Goal: Task Accomplishment & Management: Use online tool/utility

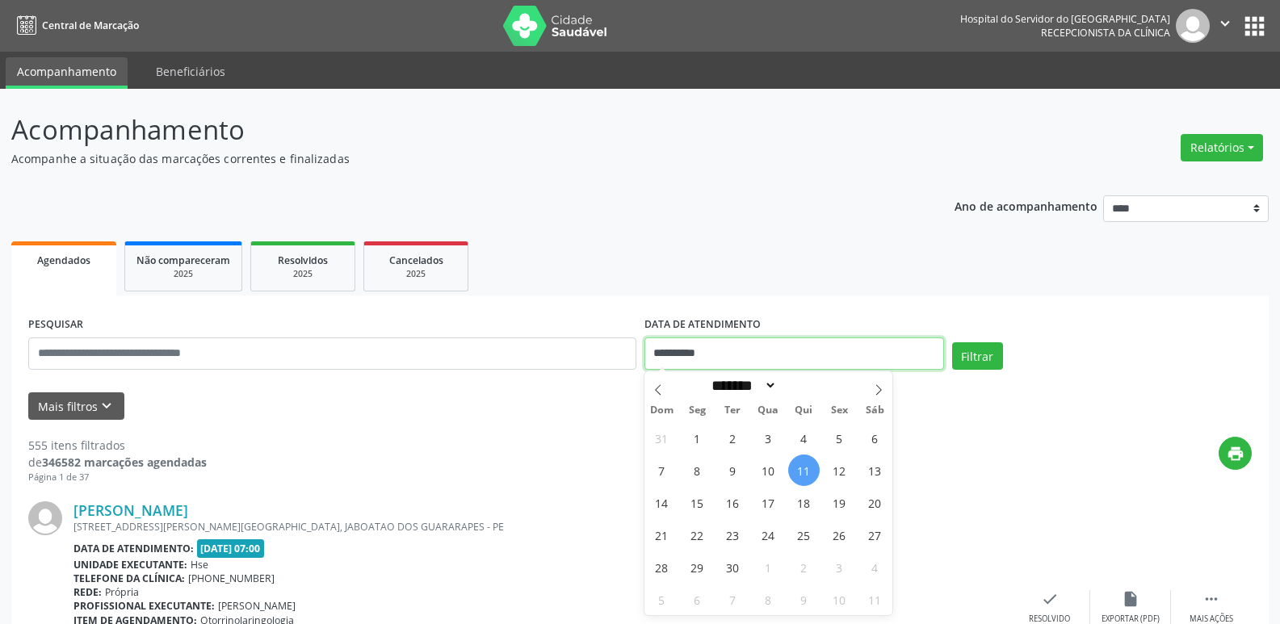
click at [693, 351] on input "**********" at bounding box center [794, 354] width 300 height 32
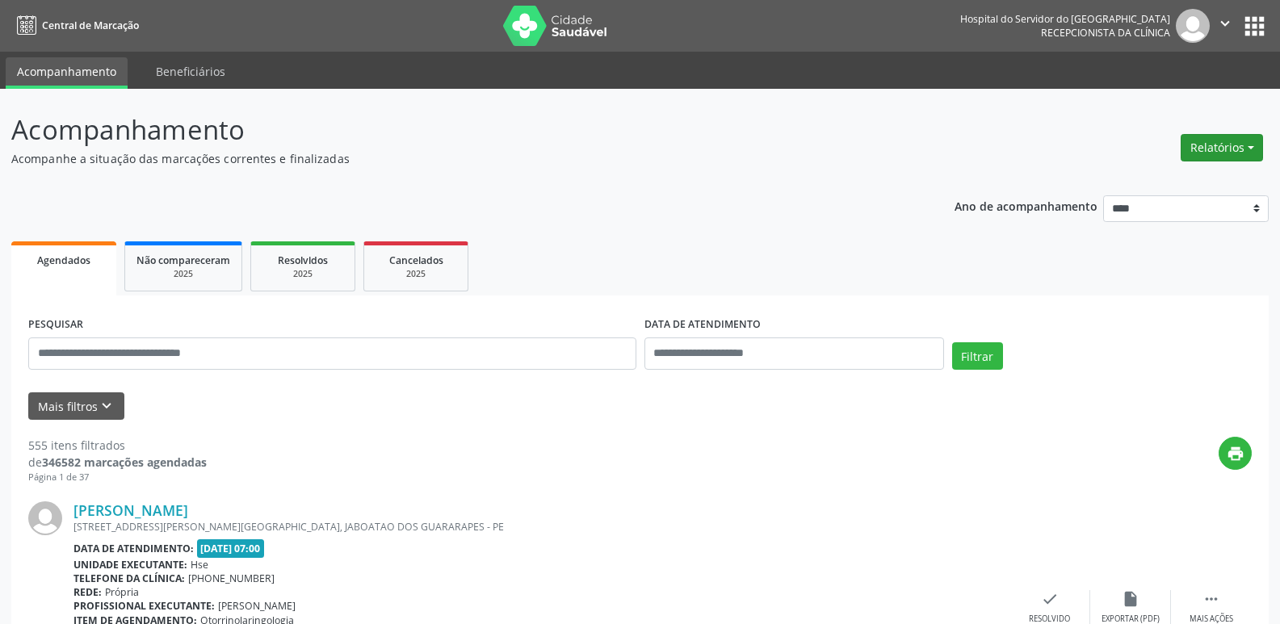
click at [1255, 140] on button "Relatórios" at bounding box center [1222, 147] width 82 height 27
click at [1167, 180] on link "Agendamentos" at bounding box center [1177, 182] width 174 height 23
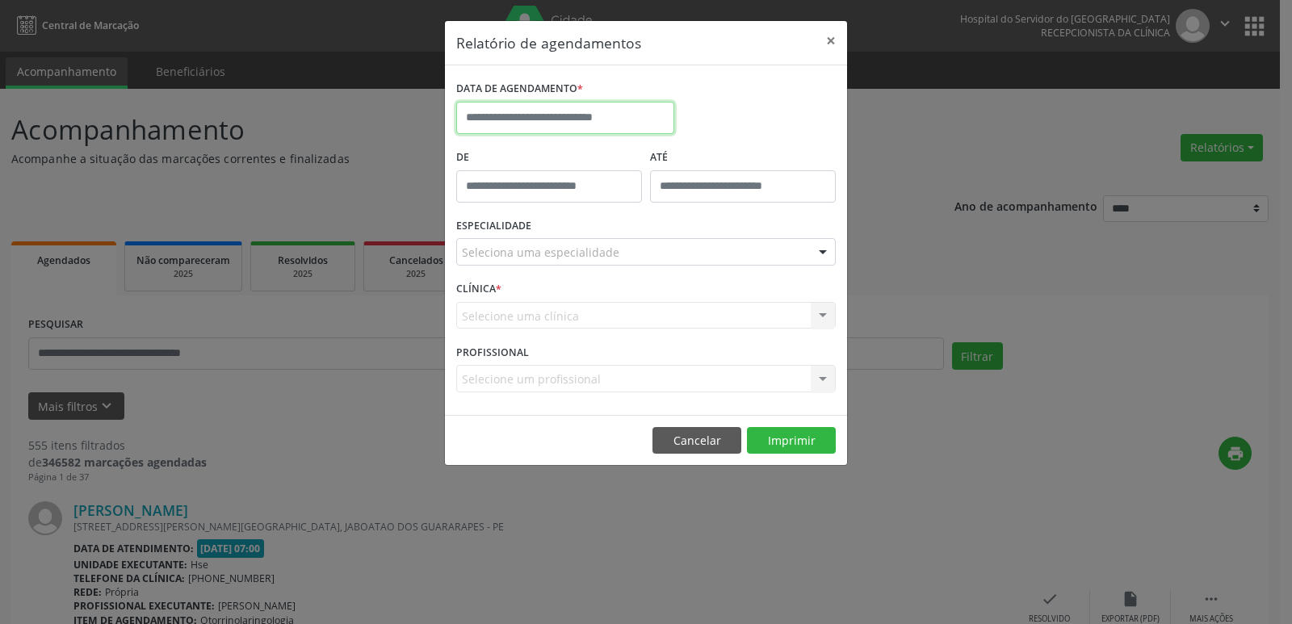
click at [591, 120] on input "text" at bounding box center [565, 118] width 218 height 32
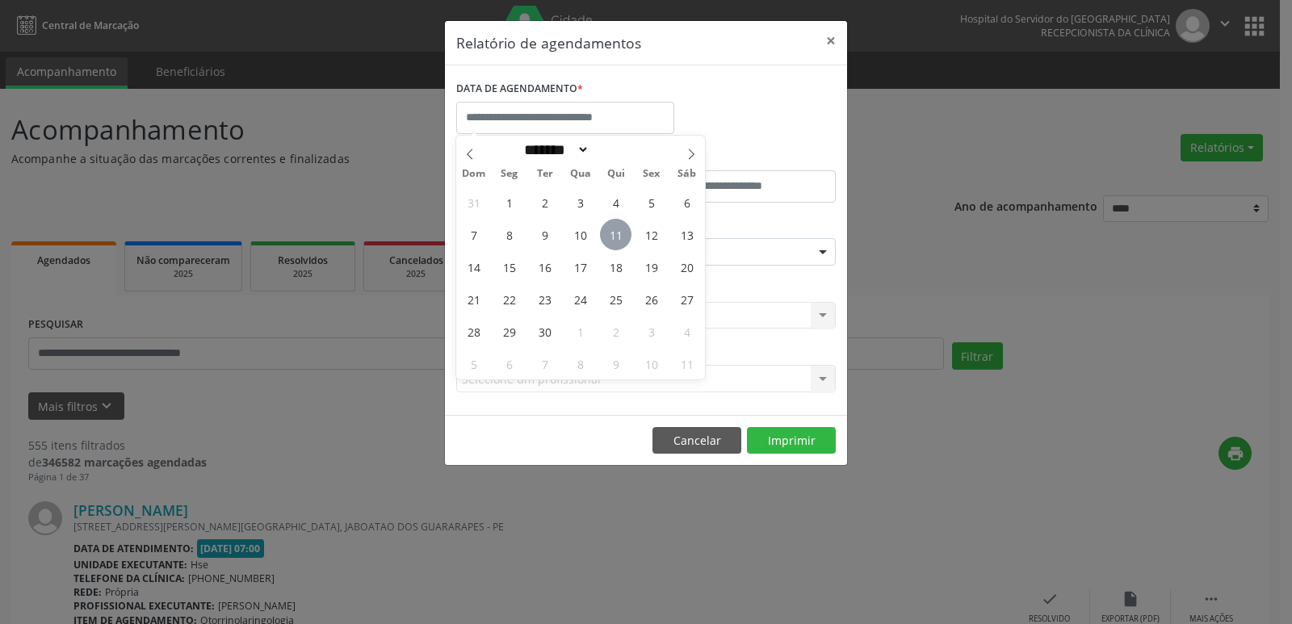
click at [621, 242] on span "11" at bounding box center [615, 234] width 31 height 31
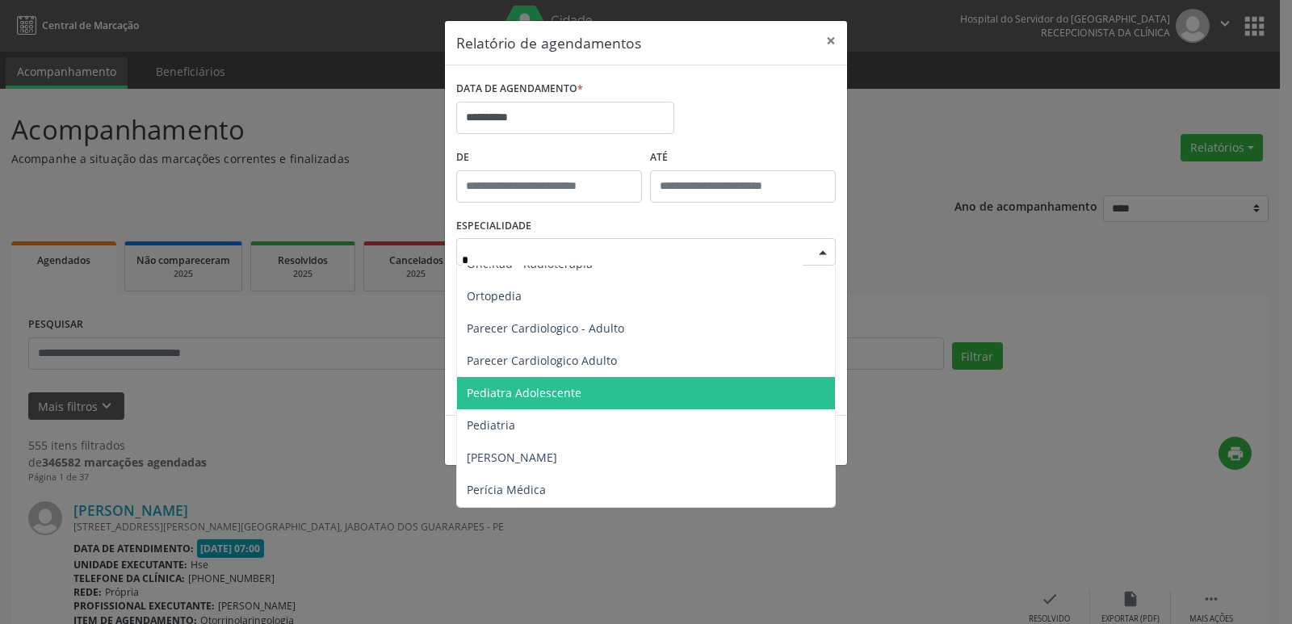
scroll to position [888, 0]
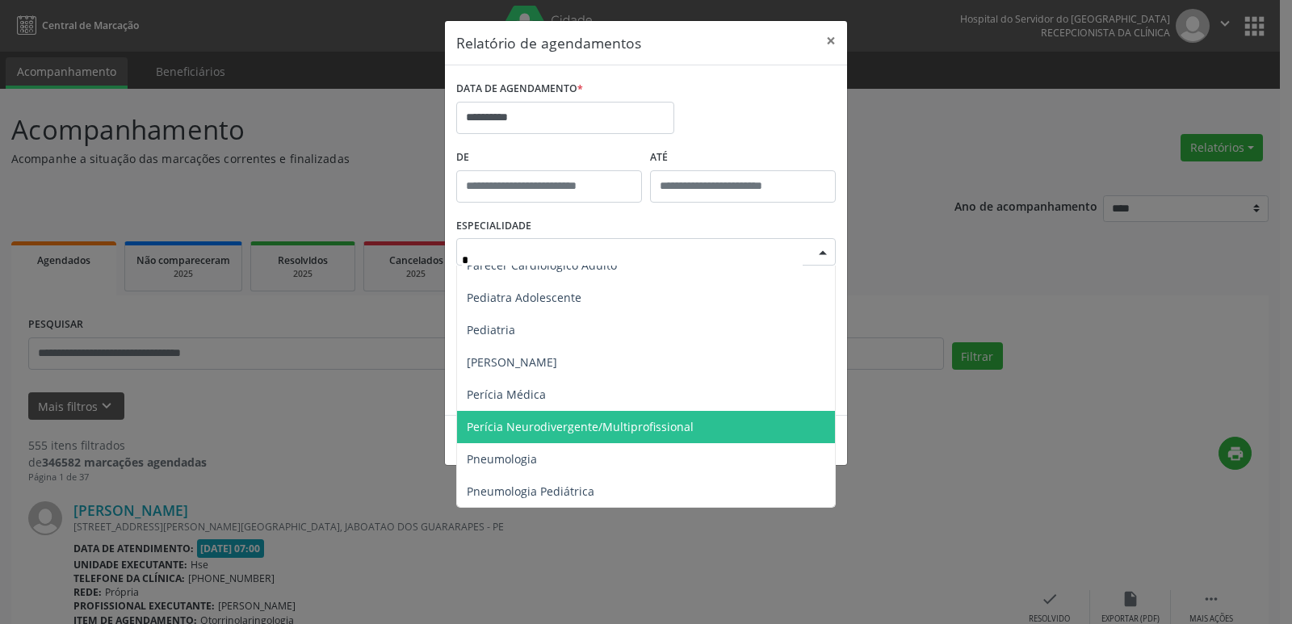
click at [554, 434] on span "Perícia Neurodivergente/Multiprofissional" at bounding box center [580, 426] width 227 height 15
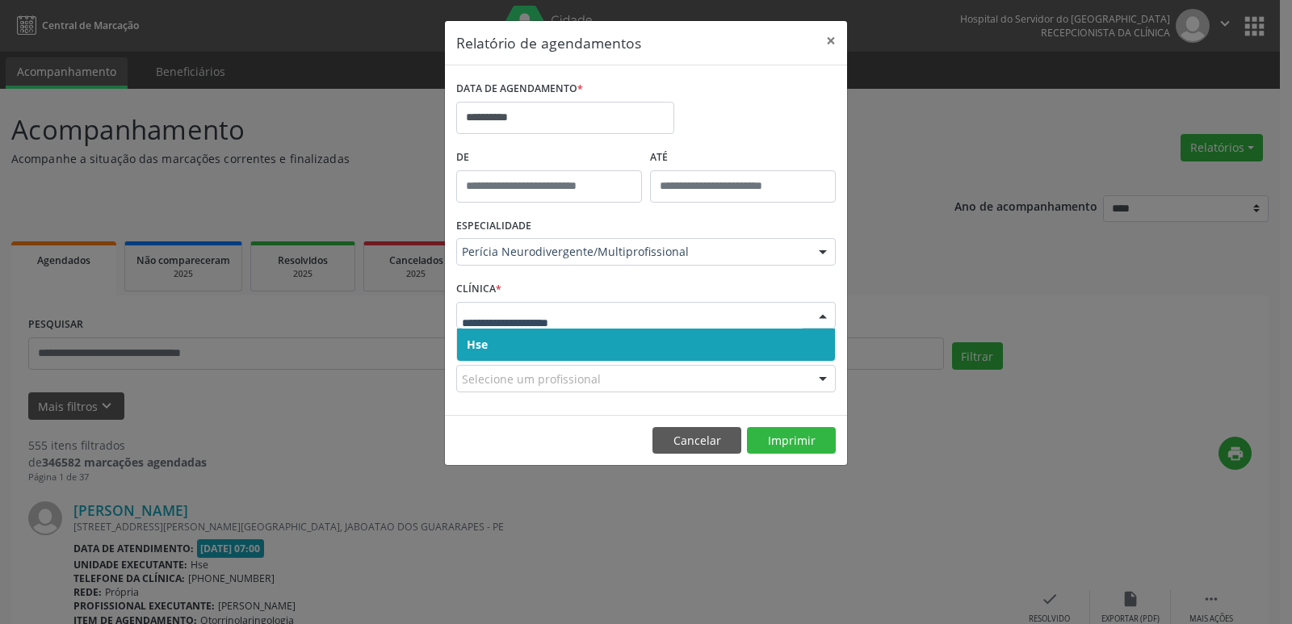
click at [482, 342] on span "Hse" at bounding box center [477, 344] width 21 height 15
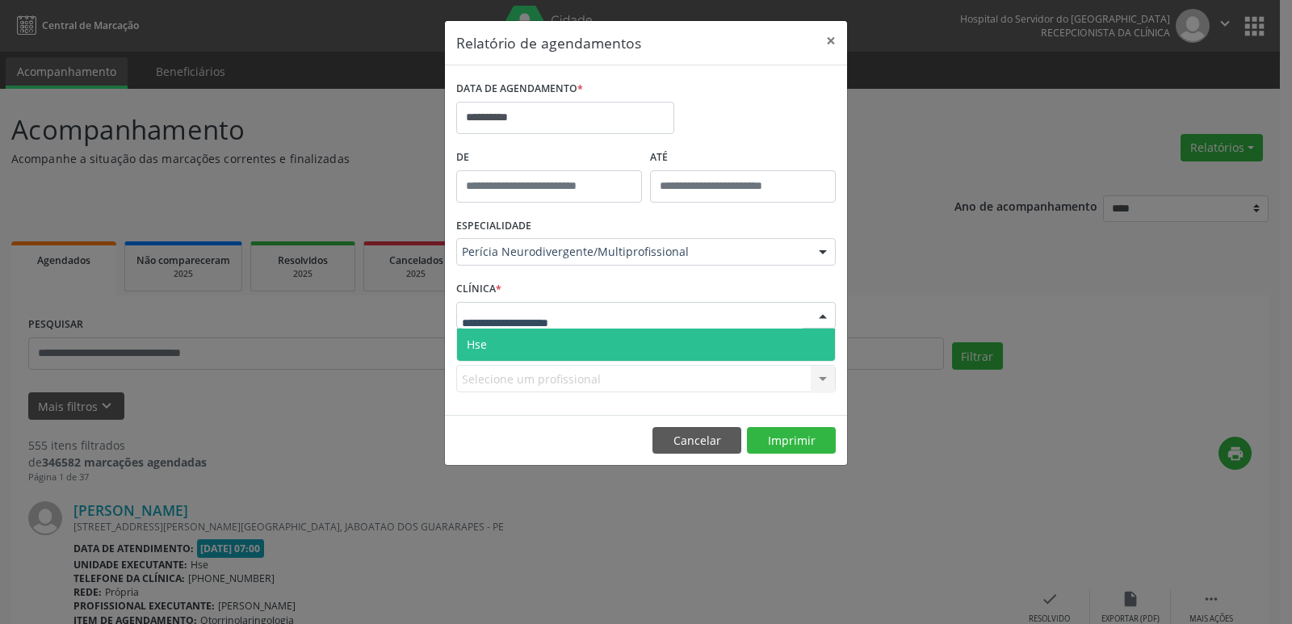
click at [480, 334] on span "Hse" at bounding box center [646, 345] width 378 height 32
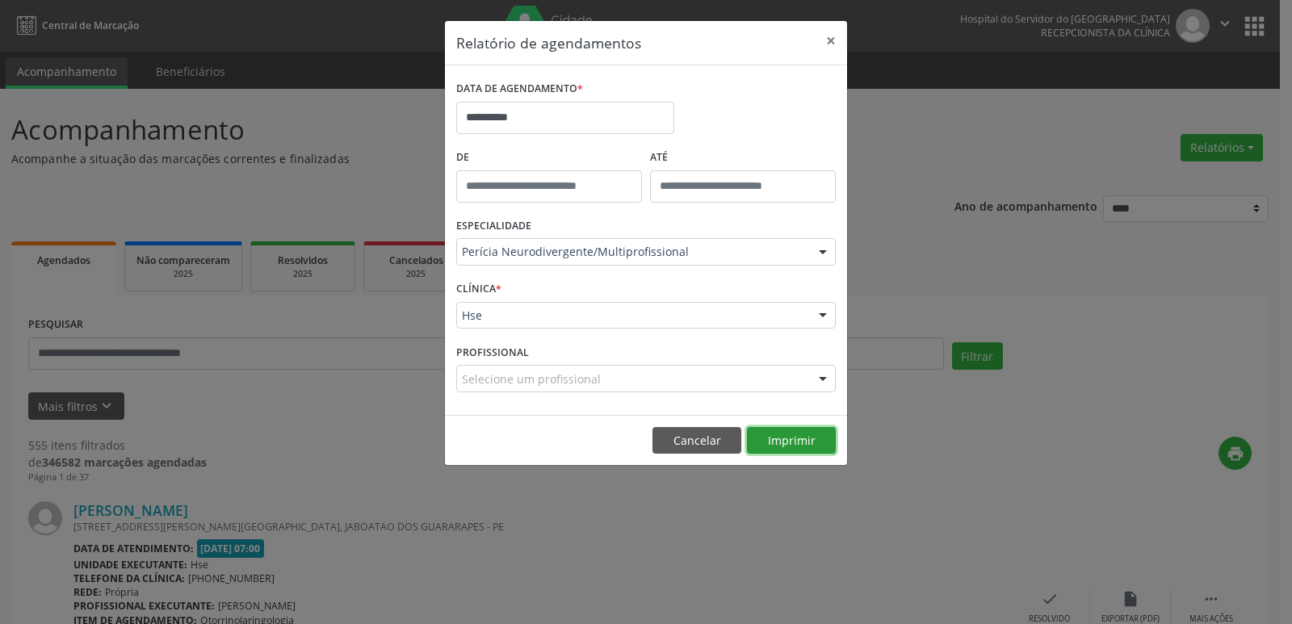
click at [775, 437] on button "Imprimir" at bounding box center [791, 440] width 89 height 27
click at [499, 239] on div "Perícia Neurodivergente/Multiprofissional" at bounding box center [646, 251] width 380 height 27
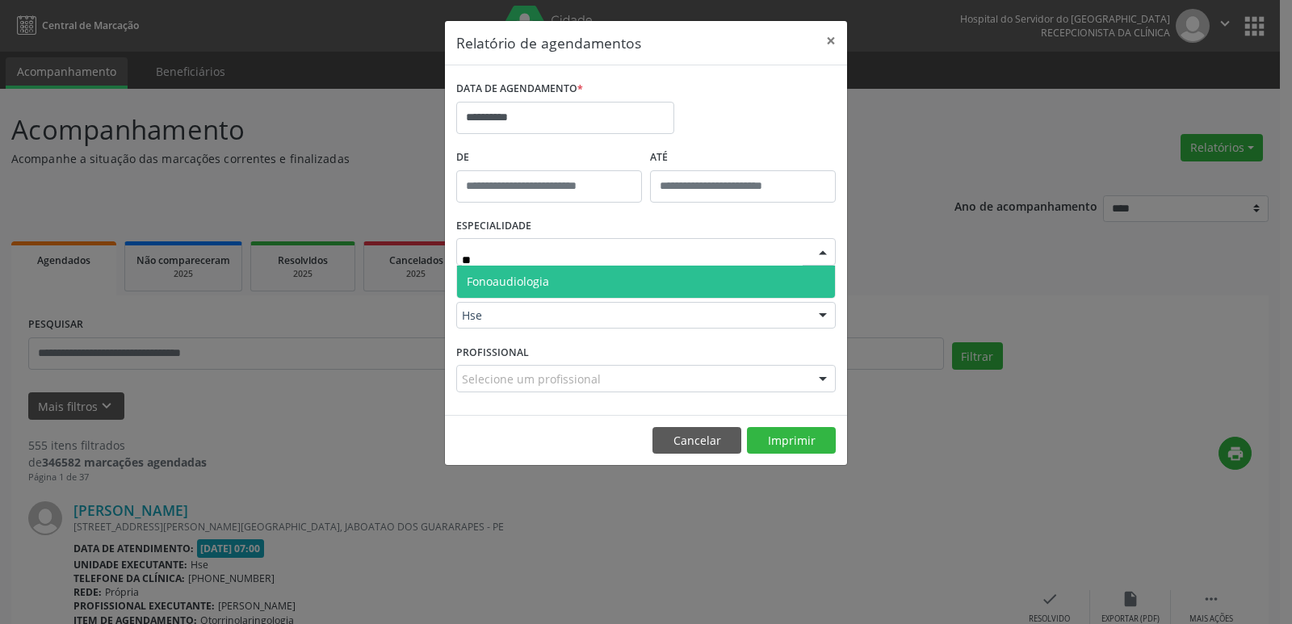
scroll to position [0, 0]
click at [512, 287] on span "Fonoaudiologia" at bounding box center [508, 281] width 82 height 15
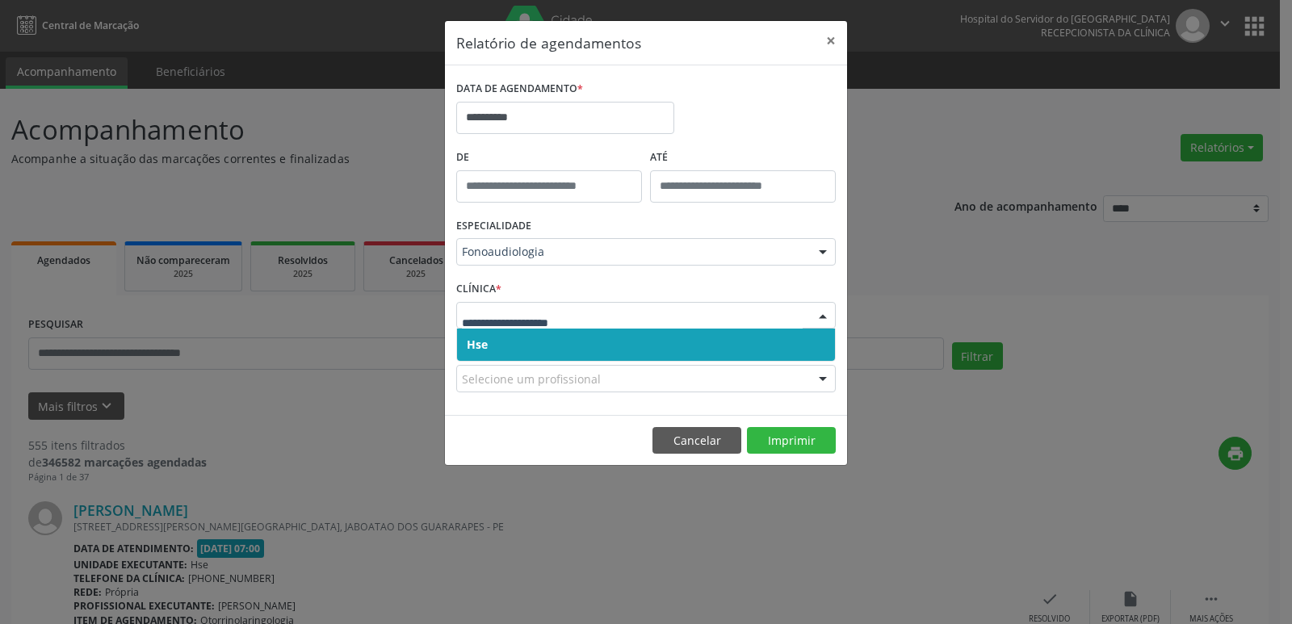
click at [474, 336] on span "Hse" at bounding box center [646, 345] width 378 height 32
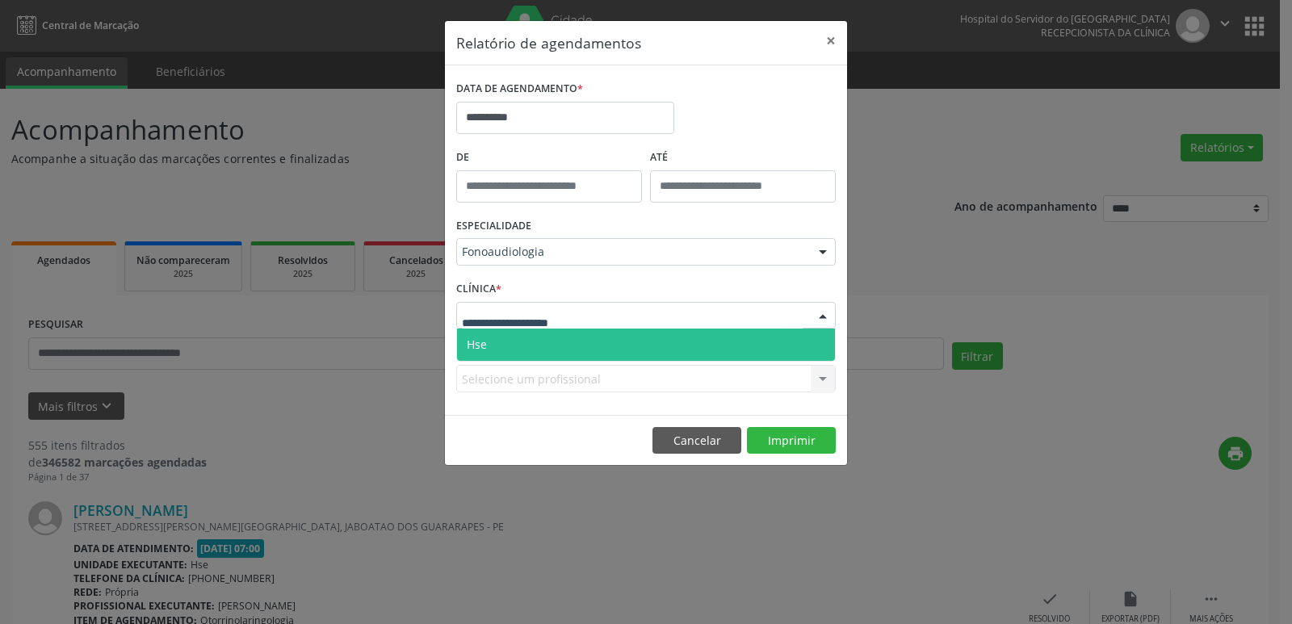
click at [475, 338] on span "Hse" at bounding box center [477, 344] width 20 height 15
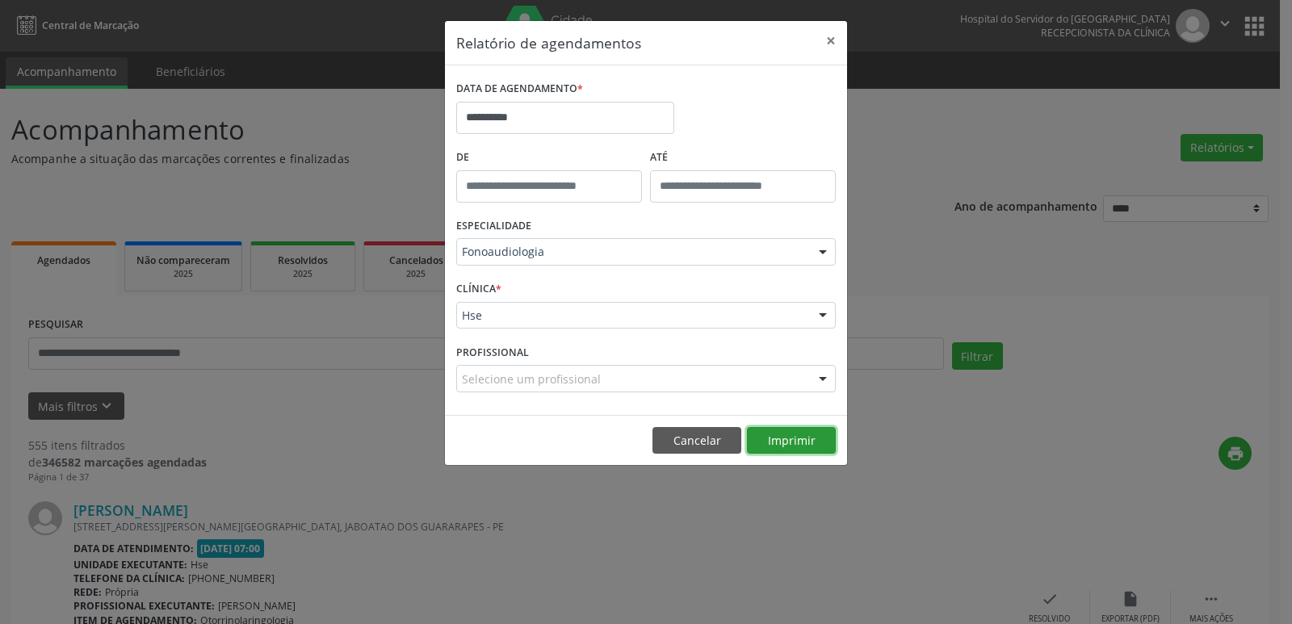
click at [816, 440] on button "Imprimir" at bounding box center [791, 440] width 89 height 27
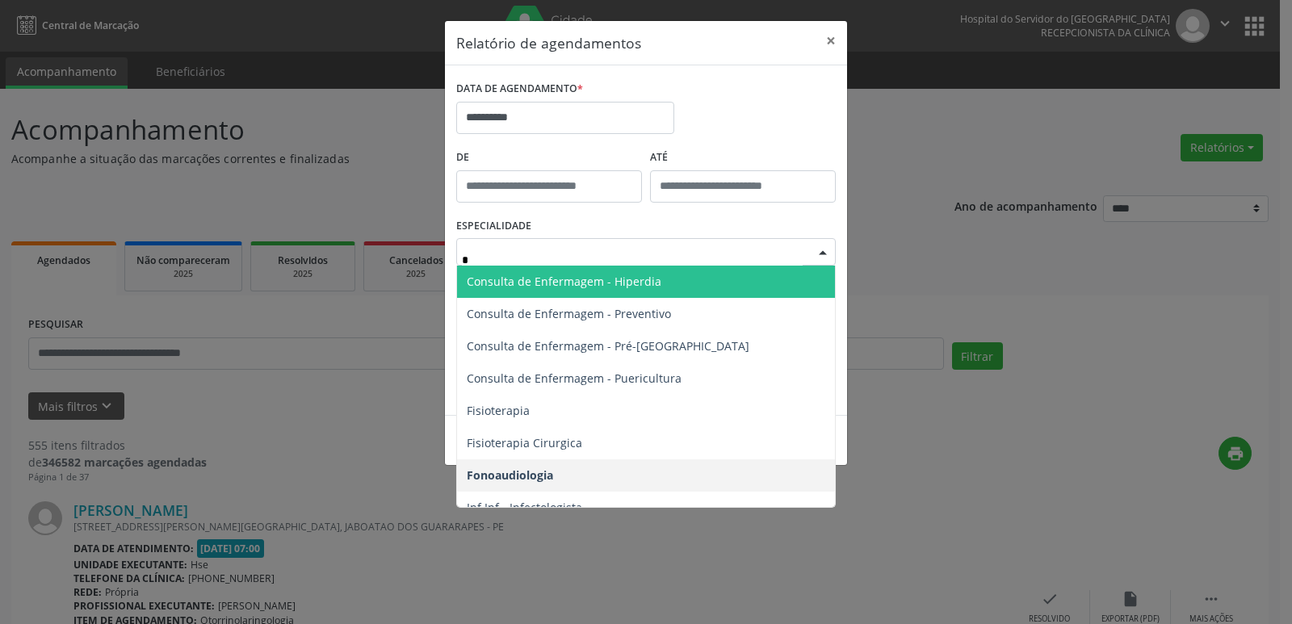
type input "**"
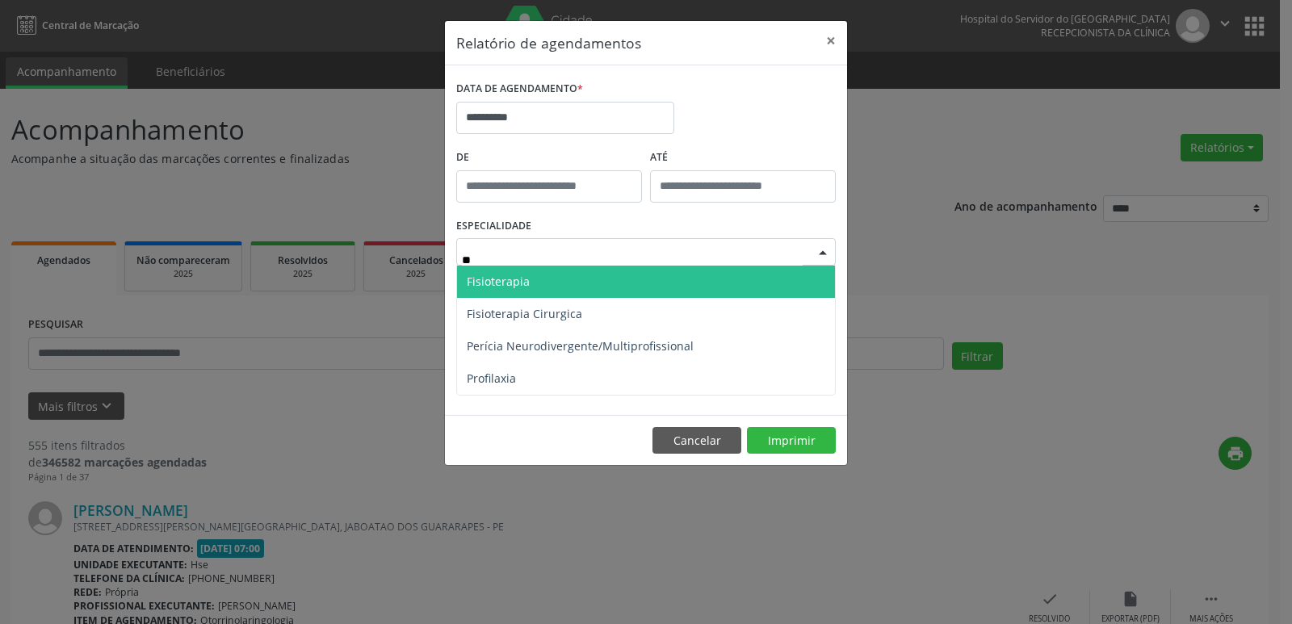
click at [502, 279] on span "Fisioterapia" at bounding box center [498, 281] width 63 height 15
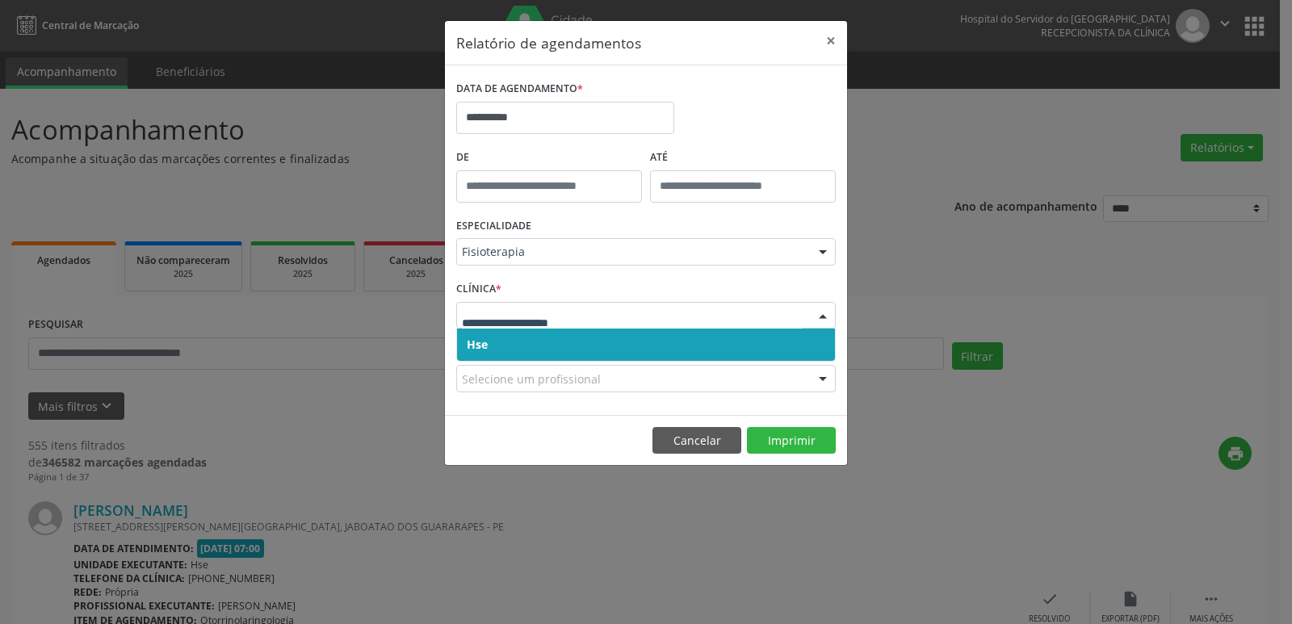
click at [482, 348] on span "Hse" at bounding box center [477, 344] width 21 height 15
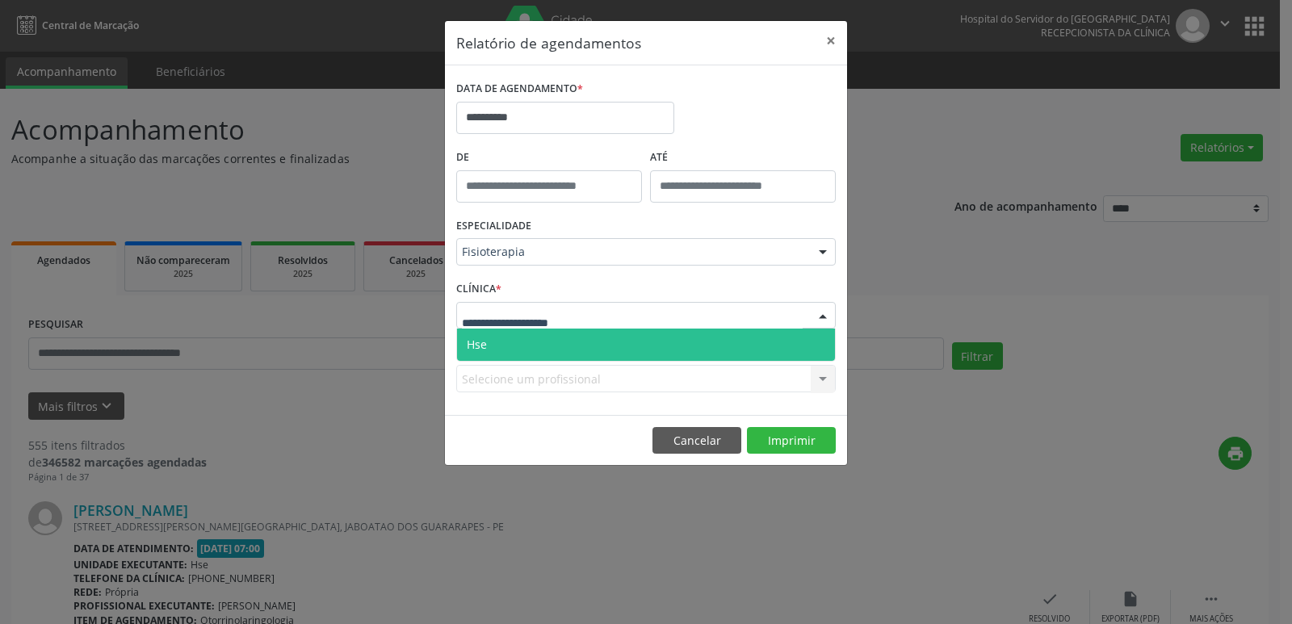
click at [485, 344] on span "Hse" at bounding box center [477, 344] width 20 height 15
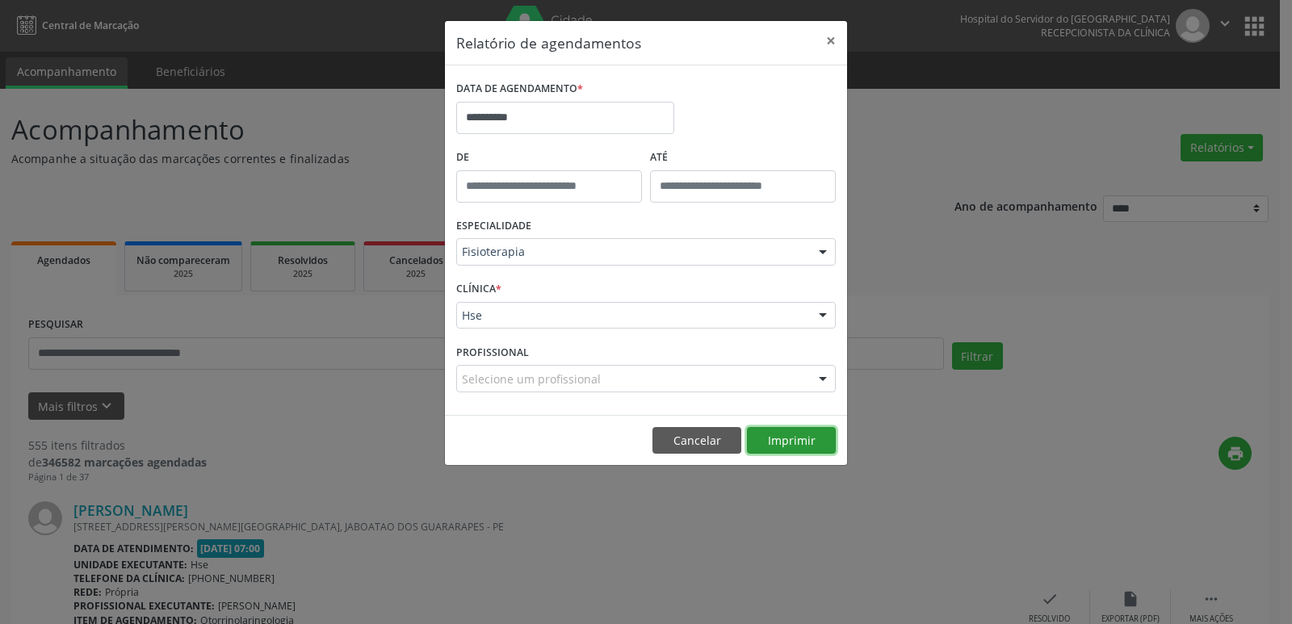
click at [778, 442] on button "Imprimir" at bounding box center [791, 440] width 89 height 27
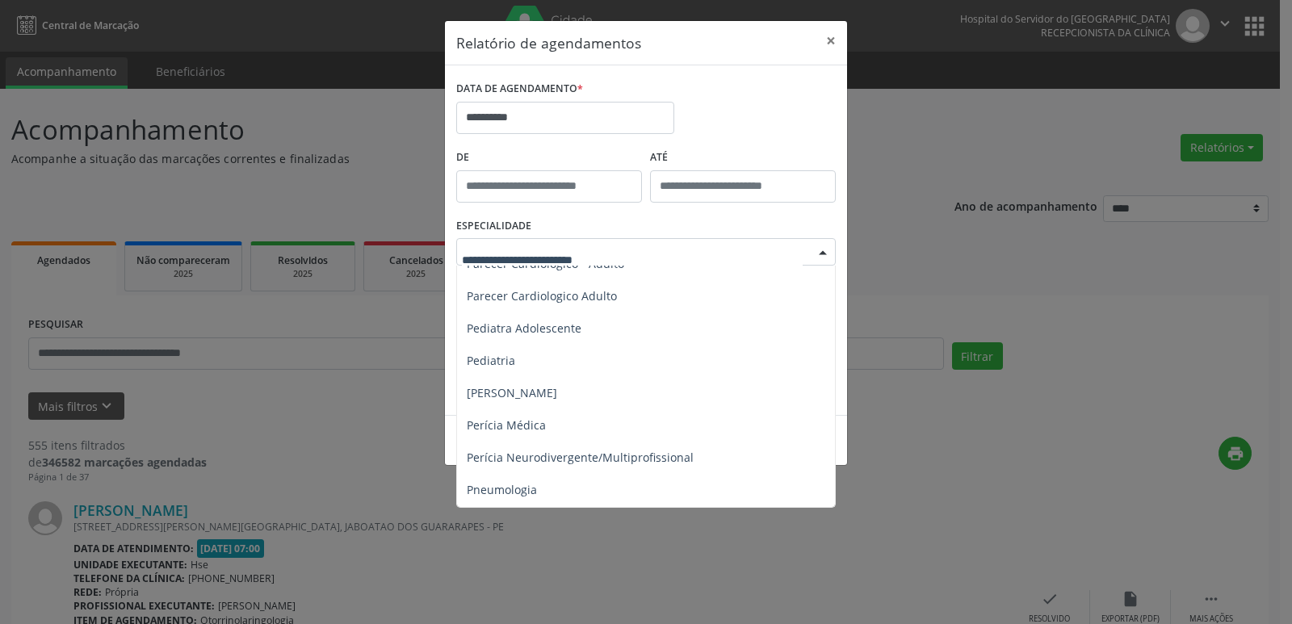
scroll to position [2422, 0]
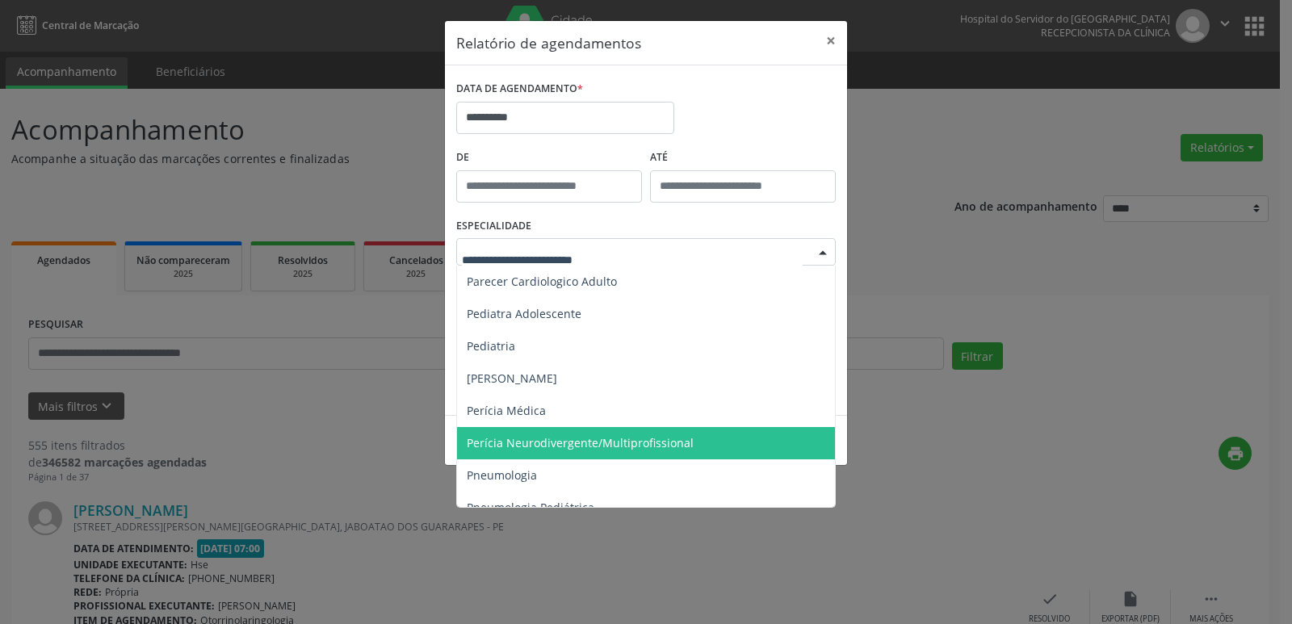
click at [593, 435] on span "Perícia Neurodivergente/Multiprofissional" at bounding box center [580, 442] width 227 height 15
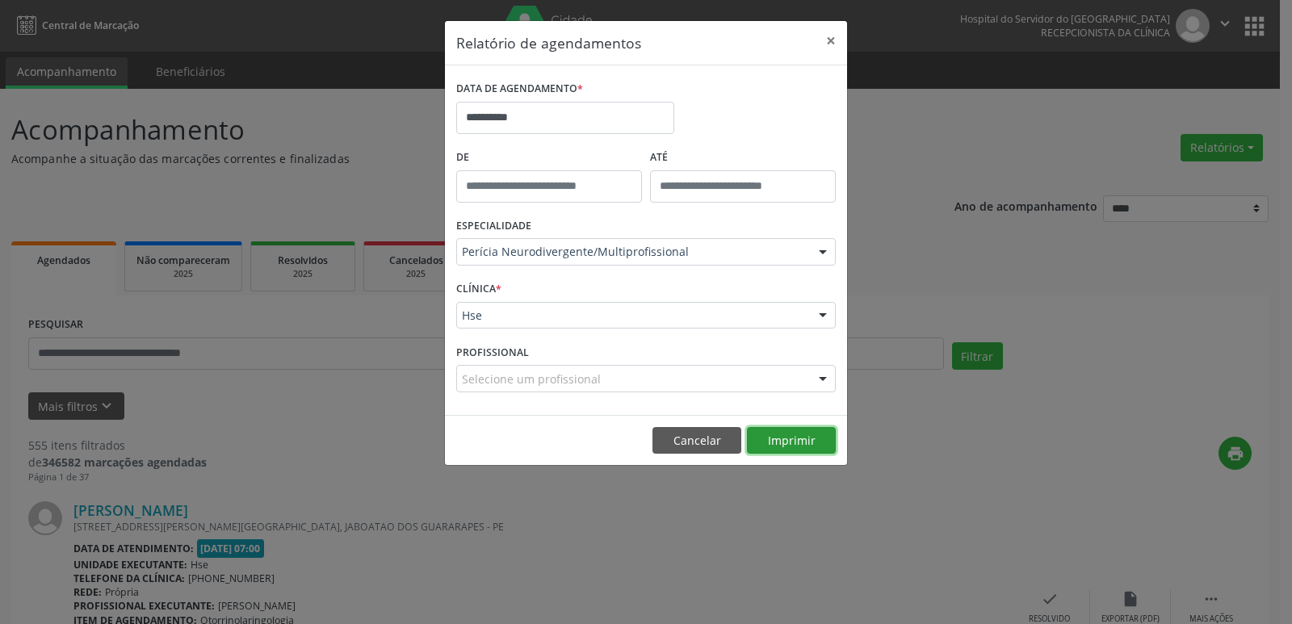
click at [818, 438] on button "Imprimir" at bounding box center [791, 440] width 89 height 27
